Goal: Task Accomplishment & Management: Use online tool/utility

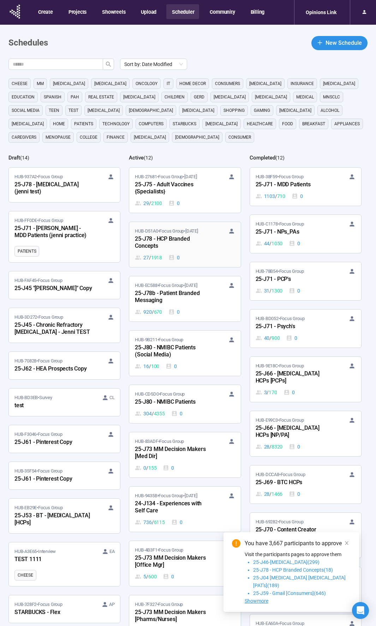
click at [192, 251] on div "HUB-D51A0 • Focus Group • [DATE]-J78 - HCP Branded Concepts 27 / 1918 0" at bounding box center [185, 245] width 100 height 34
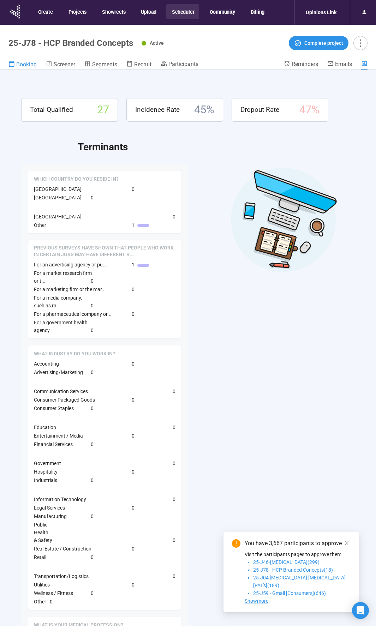
click at [32, 62] on span "Booking" at bounding box center [26, 64] width 20 height 7
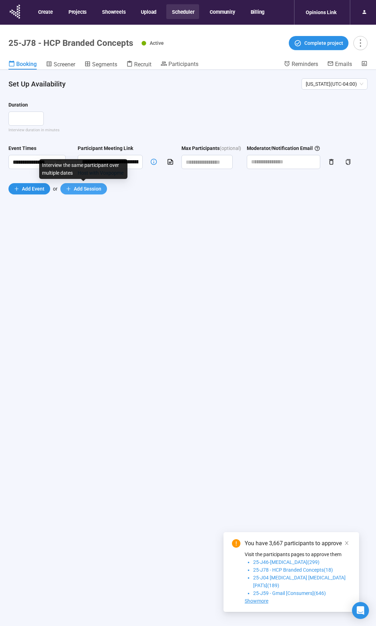
click at [76, 191] on span "Add Session" at bounding box center [88, 189] width 28 height 8
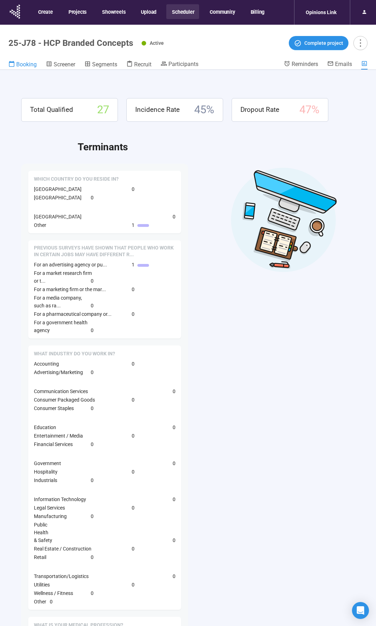
click at [29, 64] on span "Booking" at bounding box center [26, 64] width 20 height 7
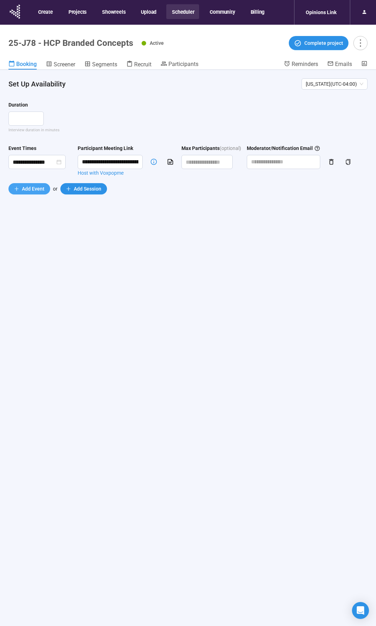
click at [26, 187] on span "Add Event" at bounding box center [33, 189] width 23 height 8
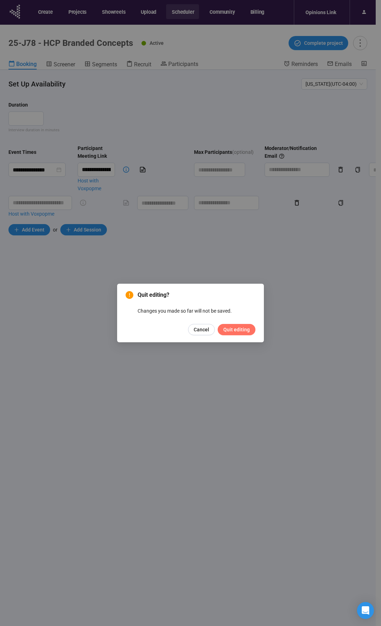
click at [236, 331] on span "Quit editing" at bounding box center [236, 330] width 26 height 8
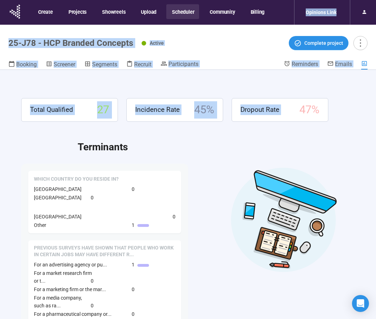
drag, startPoint x: 284, startPoint y: 11, endPoint x: 287, endPoint y: 88, distance: 76.3
click at [287, 88] on section "Create Projects Showreels Upload Scheduler Community Billing Opinions Link 25-J…" at bounding box center [188, 172] width 376 height 344
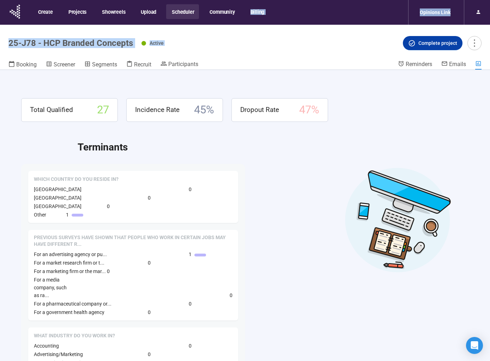
drag, startPoint x: 302, startPoint y: 6, endPoint x: 434, endPoint y: 47, distance: 137.4
click at [381, 47] on section "Create Projects Showreels Upload Scheduler Community Billing Opinions Link 25-J…" at bounding box center [245, 192] width 490 height 385
drag, startPoint x: 329, startPoint y: 6, endPoint x: 318, endPoint y: 43, distance: 38.9
click at [318, 43] on section "Create Projects Showreels Upload Scheduler Community Billing Opinions Link 25-J…" at bounding box center [245, 192] width 490 height 385
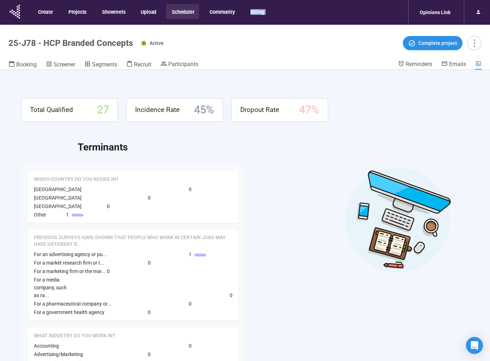
drag, startPoint x: 330, startPoint y: 0, endPoint x: 409, endPoint y: 11, distance: 80.1
click at [381, 11] on nav "Create Projects Showreels Upload Scheduler Community Billing Opinions Link" at bounding box center [245, 12] width 490 height 25
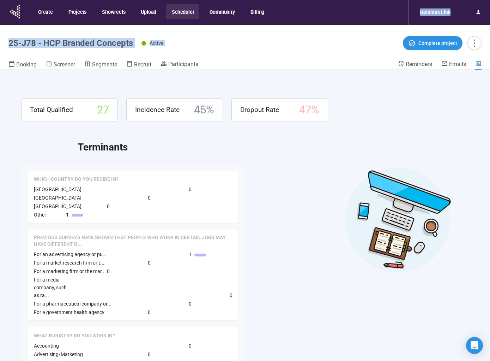
drag, startPoint x: 383, startPoint y: 1, endPoint x: 379, endPoint y: 53, distance: 52.4
click at [327, 38] on section "Create Projects Showreels Upload Scheduler Community Billing Opinions Link 25-J…" at bounding box center [245, 192] width 490 height 385
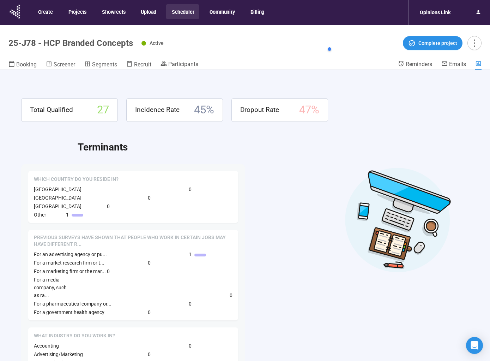
click at [381, 225] on div "Total Qualified 27 Incidence Rate 45 % Dropout Rate 47 % Terminants Which count…" at bounding box center [245, 227] width 490 height 315
click at [325, 7] on nav "Create Projects Showreels Upload Scheduler Community Billing Opinions Link" at bounding box center [245, 12] width 490 height 25
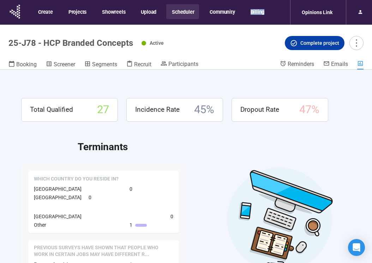
drag, startPoint x: 345, startPoint y: 10, endPoint x: 339, endPoint y: 48, distance: 38.7
click at [339, 48] on body "Create Projects Showreels Upload Scheduler Community Billing Opinions Link 25-J…" at bounding box center [186, 144] width 372 height 288
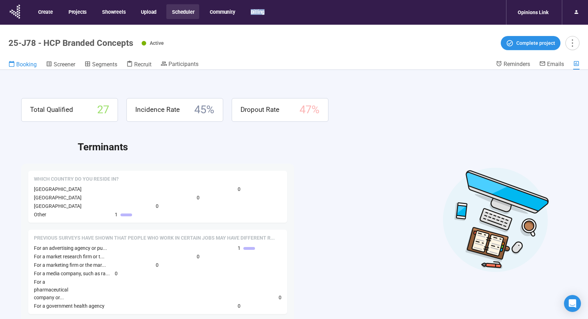
click at [12, 65] on icon at bounding box center [11, 64] width 6 height 6
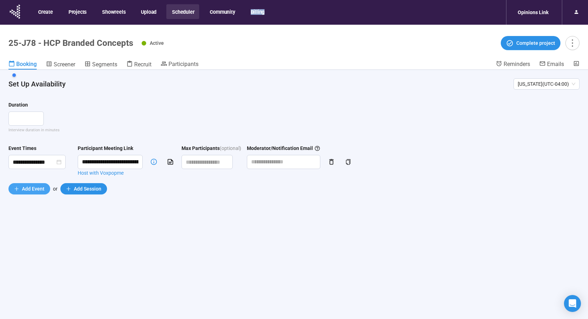
click at [31, 190] on span "Add Event" at bounding box center [33, 189] width 23 height 8
